Goal: Transaction & Acquisition: Download file/media

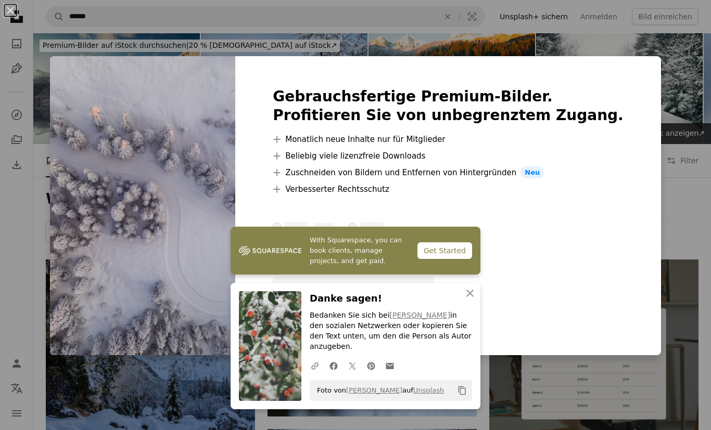
scroll to position [491, 0]
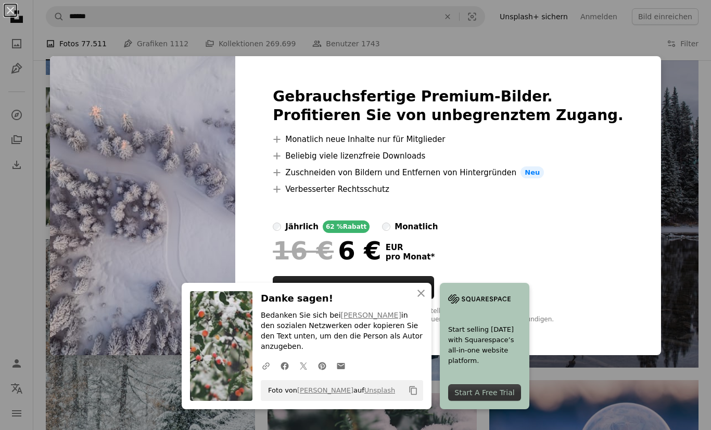
click at [423, 304] on button "An X shape Schließen" at bounding box center [421, 293] width 21 height 21
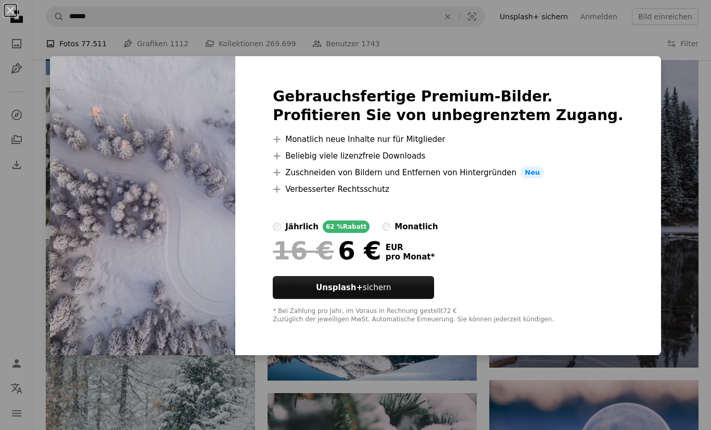
click at [591, 63] on div "An X shape Gebrauchsfertige Premium-Bilder. Profitieren Sie von unbegrenztem Zu…" at bounding box center [355, 215] width 711 height 430
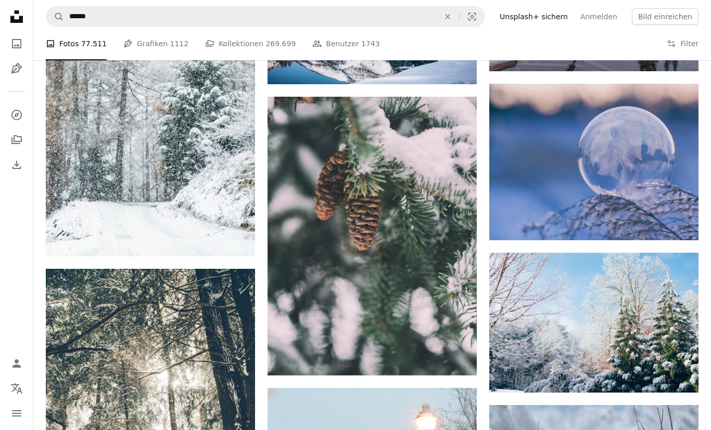
scroll to position [778, 0]
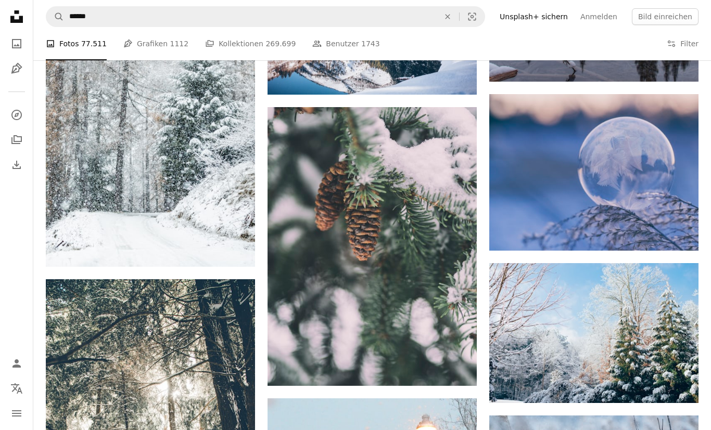
click at [462, 360] on link "Arrow pointing down" at bounding box center [456, 367] width 21 height 17
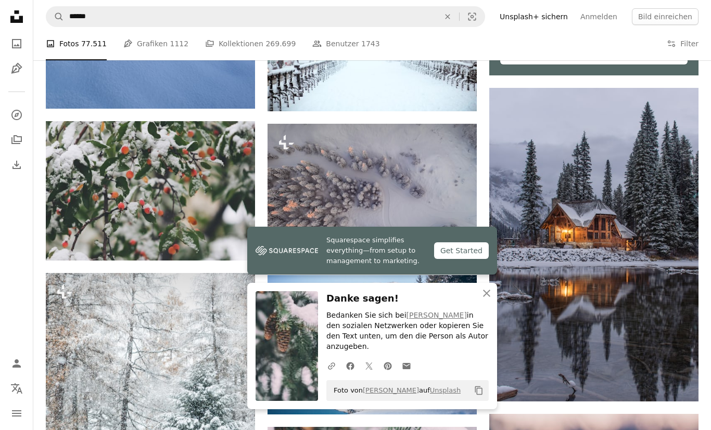
scroll to position [449, 0]
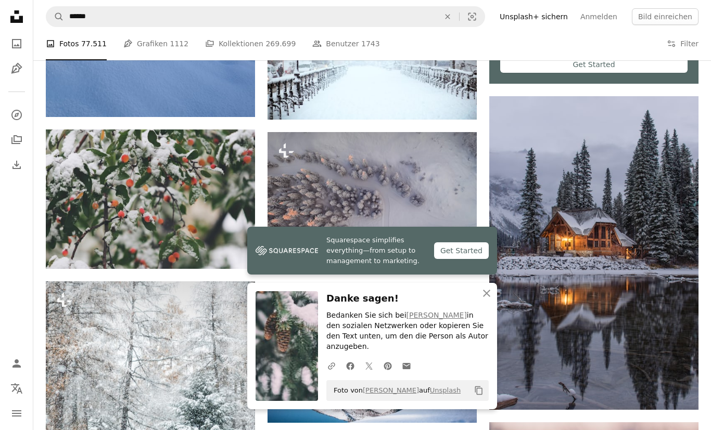
click at [491, 300] on icon "An X shape" at bounding box center [486, 293] width 12 height 12
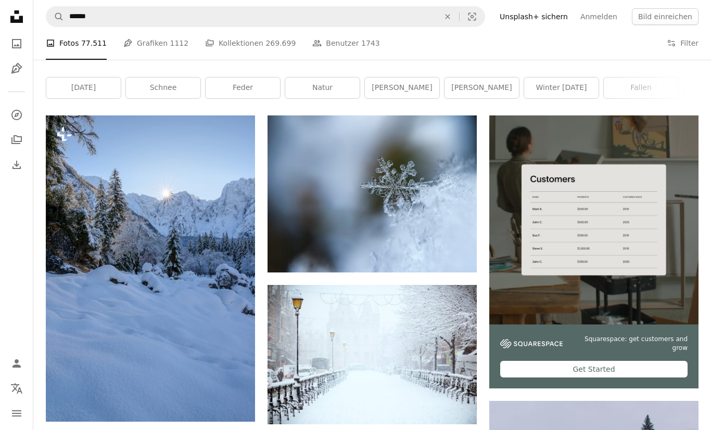
scroll to position [144, 0]
click at [422, 195] on img at bounding box center [372, 194] width 209 height 157
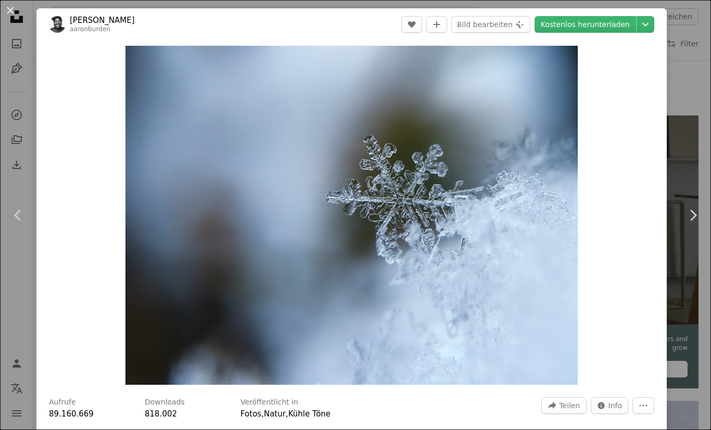
click at [16, 11] on button "An X shape" at bounding box center [10, 10] width 12 height 12
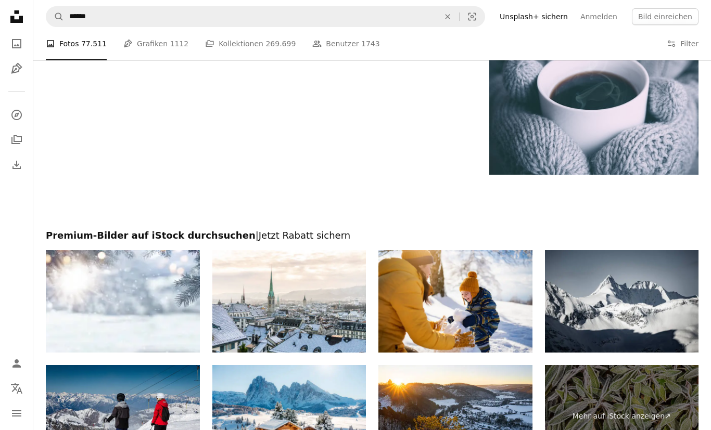
scroll to position [1932, 0]
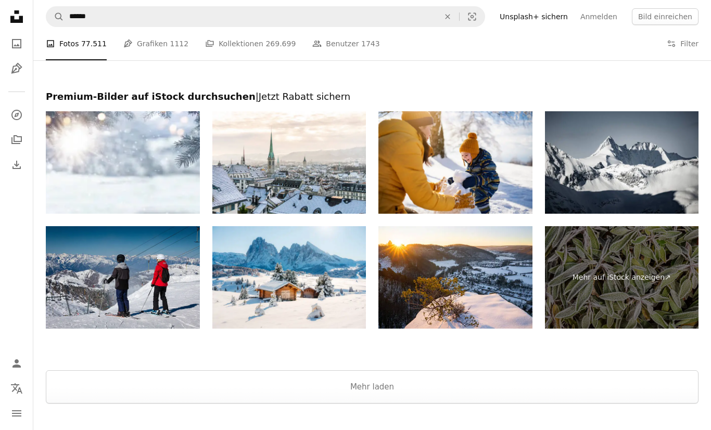
click at [459, 23] on button "An X shape" at bounding box center [447, 17] width 23 height 20
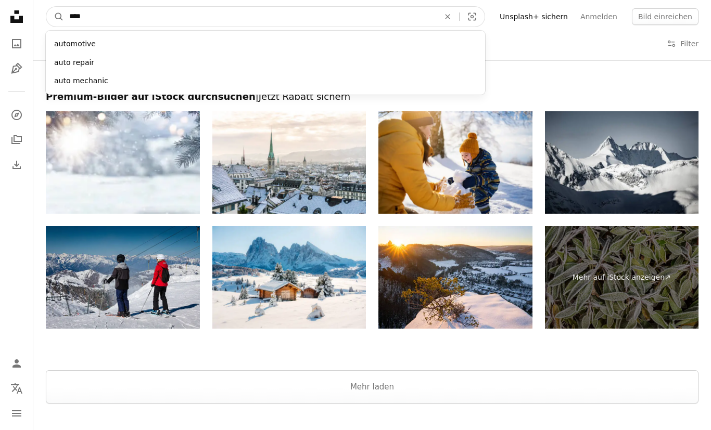
type input "*****"
click at [55, 17] on button "A magnifying glass" at bounding box center [55, 17] width 18 height 20
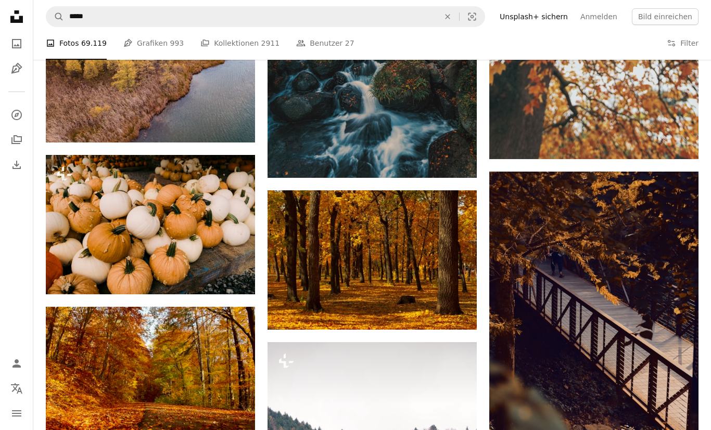
scroll to position [700, 0]
click at [390, 248] on img at bounding box center [372, 259] width 209 height 139
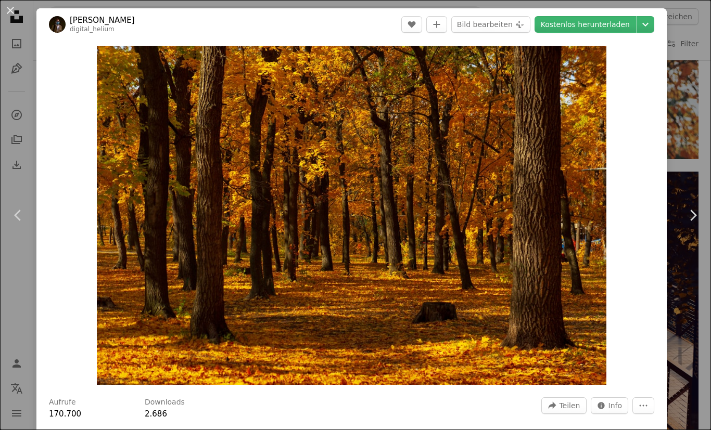
click at [14, 16] on button "An X shape" at bounding box center [10, 10] width 12 height 12
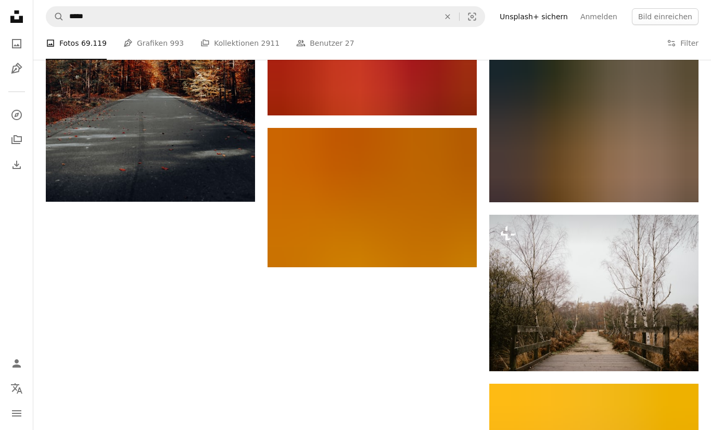
scroll to position [1423, 0]
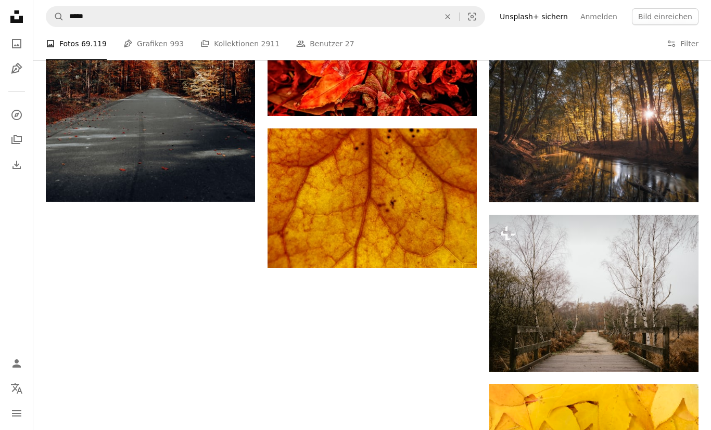
click at [406, 193] on img at bounding box center [372, 198] width 209 height 139
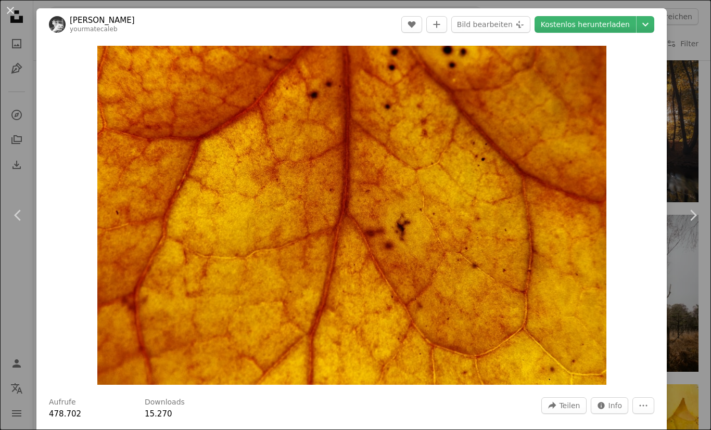
click at [5, 12] on button "An X shape" at bounding box center [10, 10] width 12 height 12
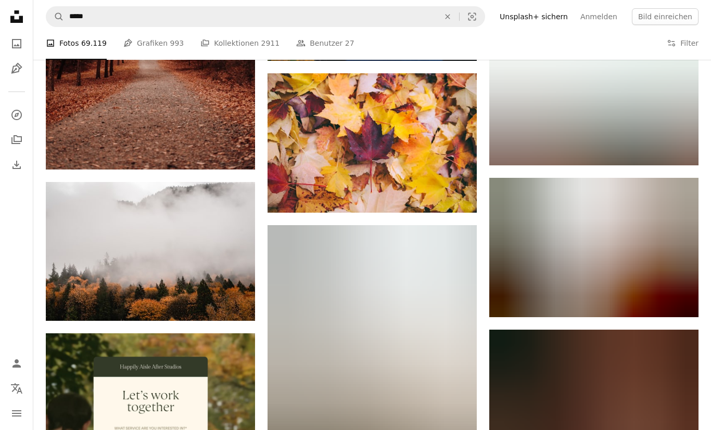
scroll to position [2111, 0]
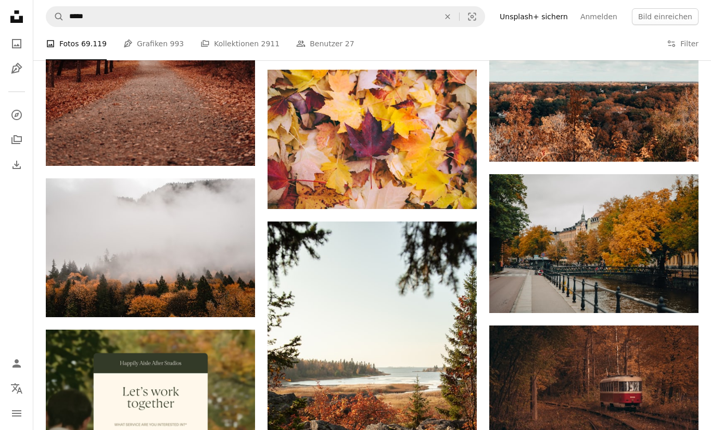
click at [115, 244] on img at bounding box center [150, 248] width 209 height 139
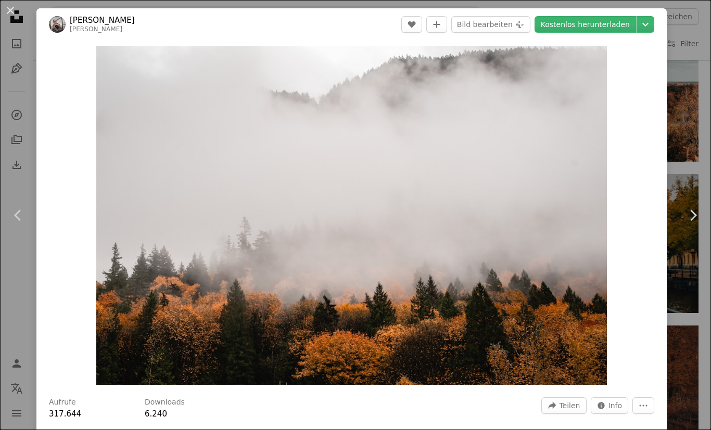
click at [14, 14] on button "An X shape" at bounding box center [10, 10] width 12 height 12
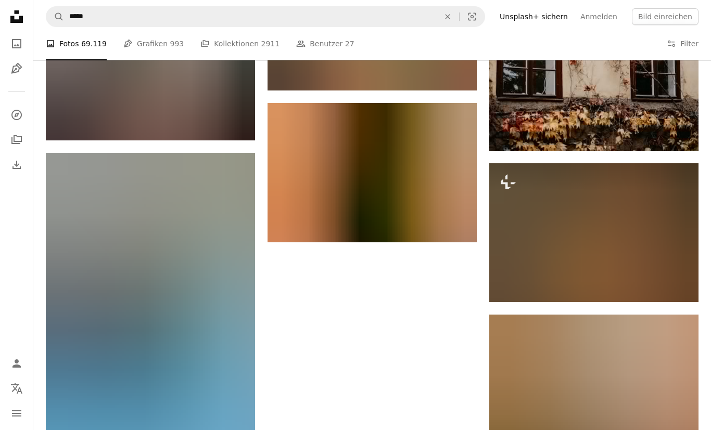
scroll to position [3058, 0]
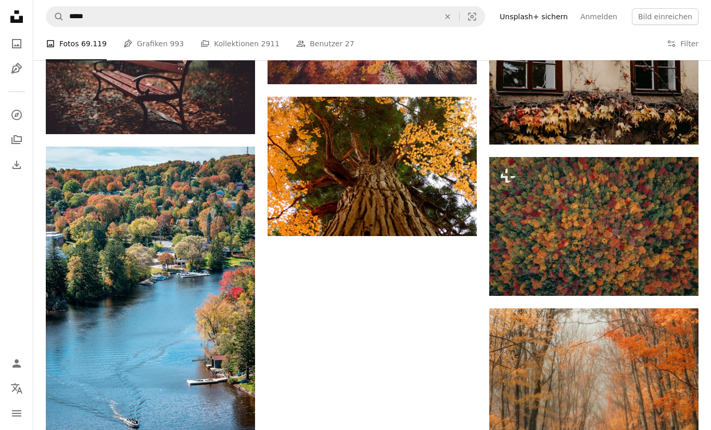
click at [444, 164] on img at bounding box center [372, 166] width 209 height 139
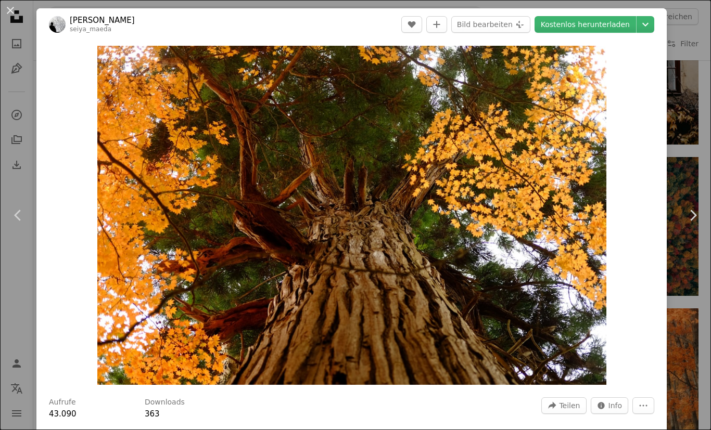
click at [12, 10] on button "An X shape" at bounding box center [10, 10] width 12 height 12
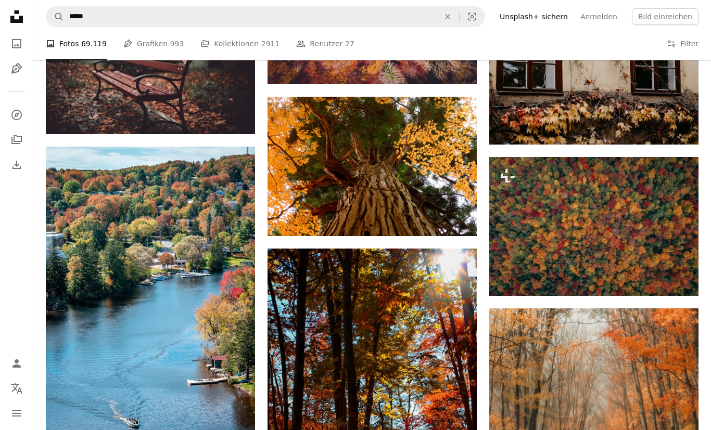
click at [559, 205] on img at bounding box center [593, 226] width 209 height 139
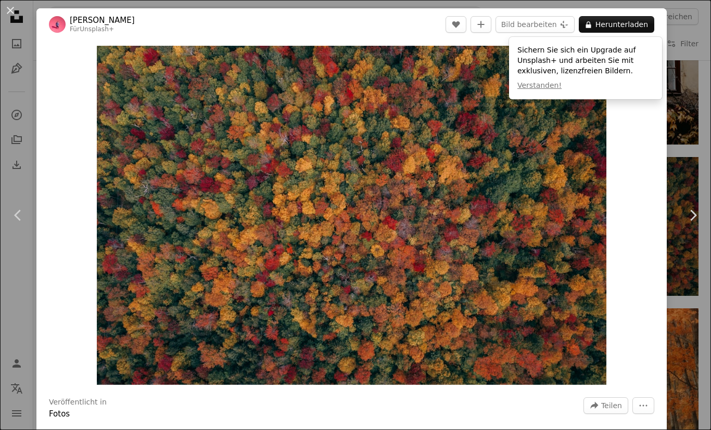
click at [15, 5] on button "An X shape" at bounding box center [10, 10] width 12 height 12
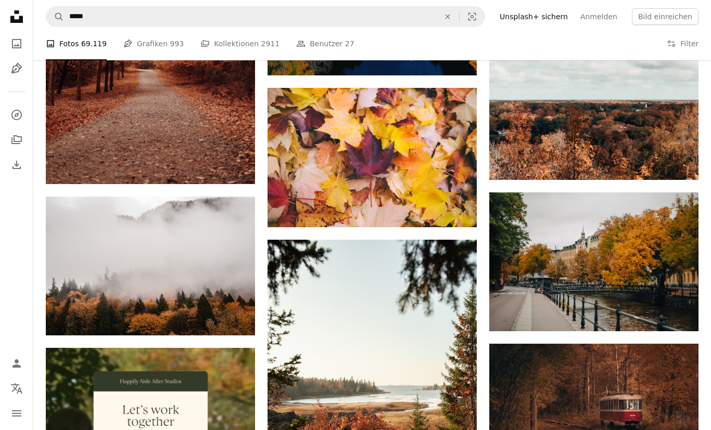
scroll to position [2091, 0]
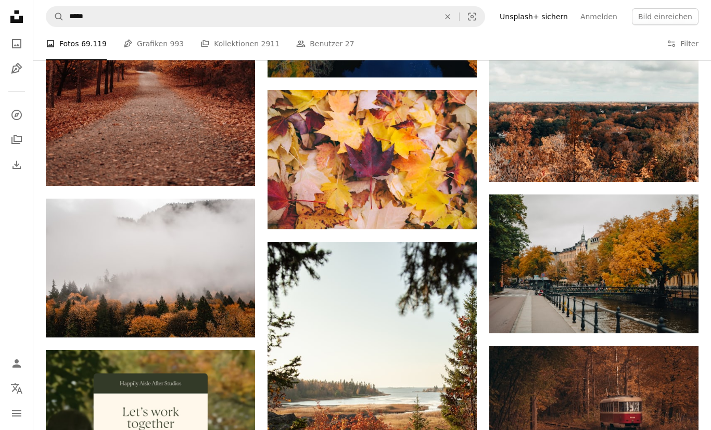
click at [219, 261] on img at bounding box center [150, 268] width 209 height 139
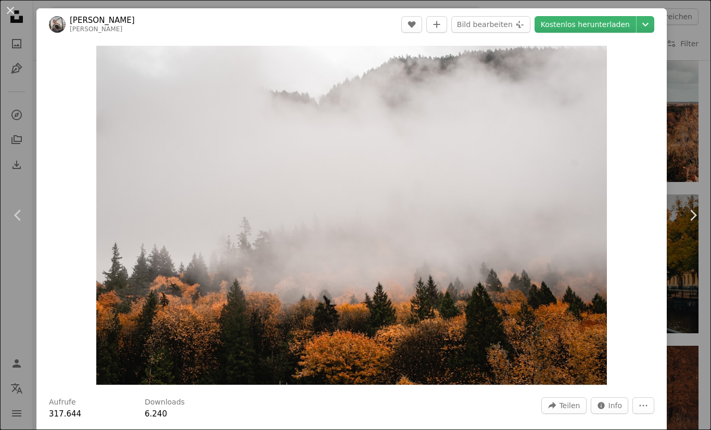
click at [12, 11] on button "An X shape" at bounding box center [10, 10] width 12 height 12
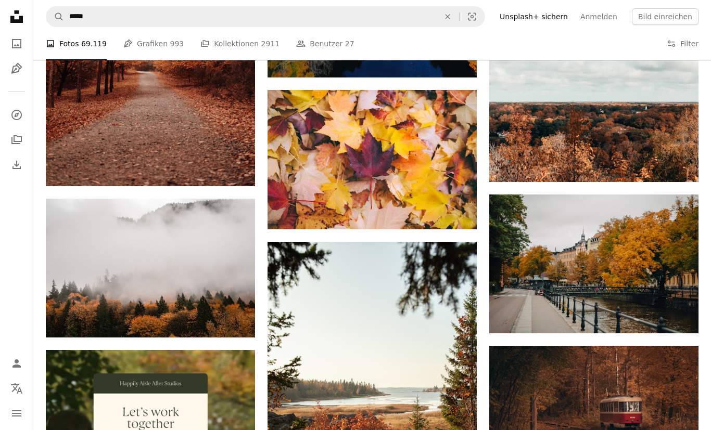
click at [239, 315] on link "Arrow pointing down" at bounding box center [234, 319] width 21 height 17
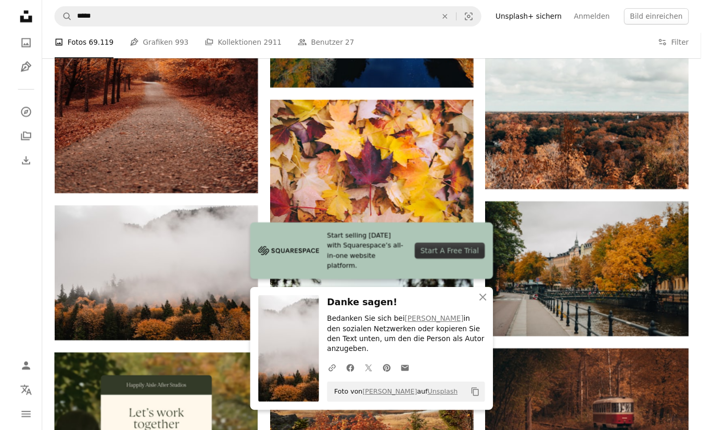
scroll to position [2091, 0]
